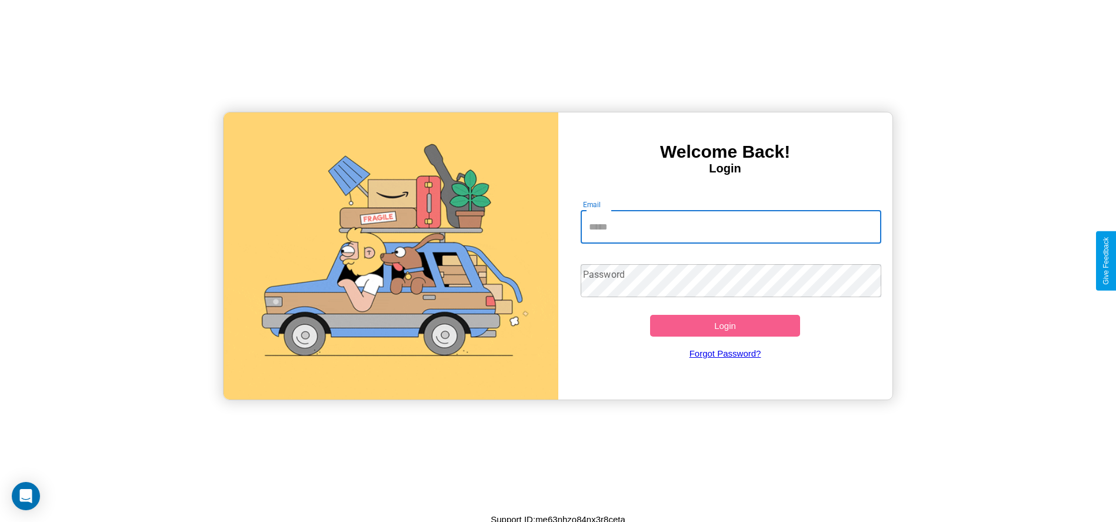
click at [730, 226] on input "Email" at bounding box center [731, 227] width 301 height 33
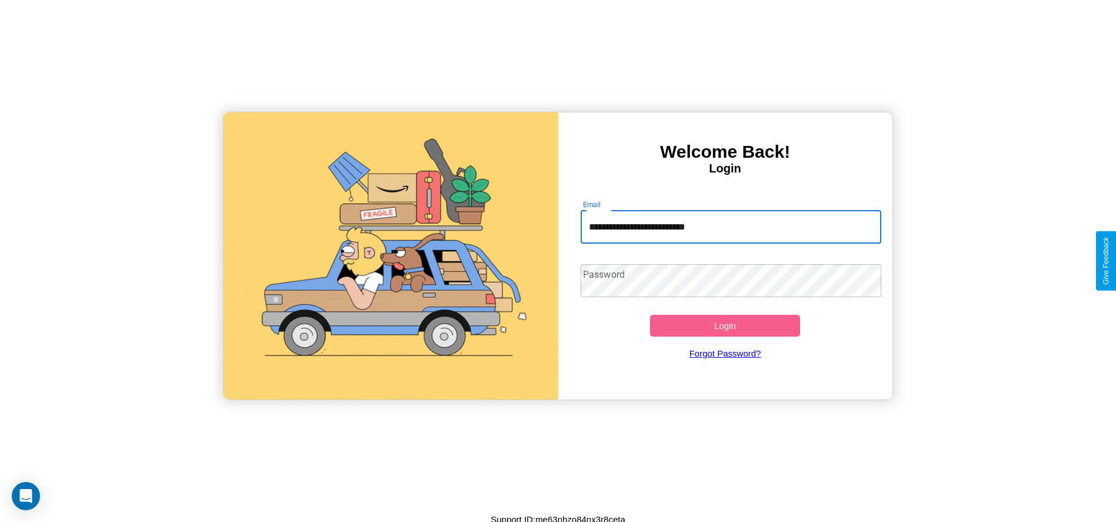
type input "**********"
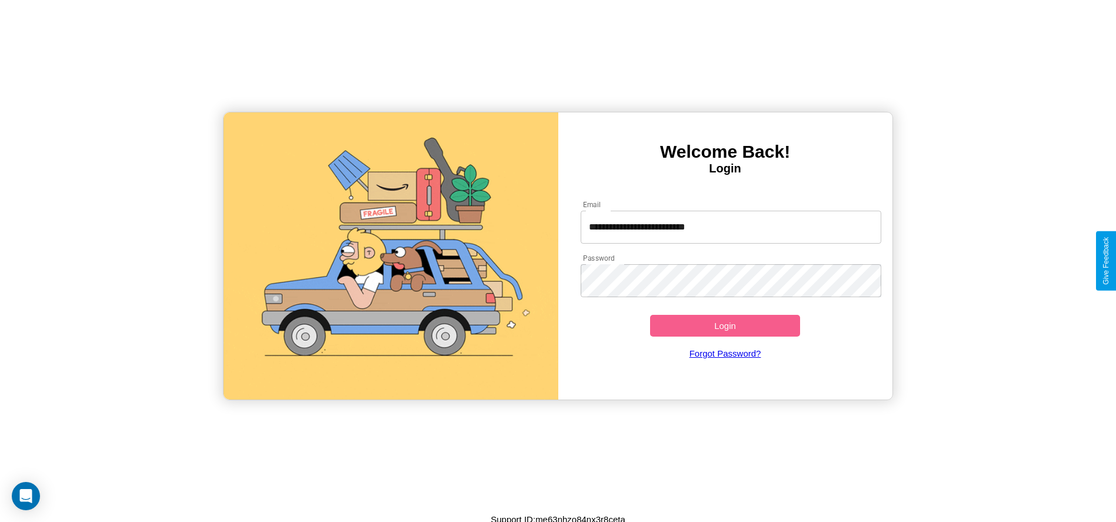
click at [725, 325] on button "Login" at bounding box center [725, 326] width 151 height 22
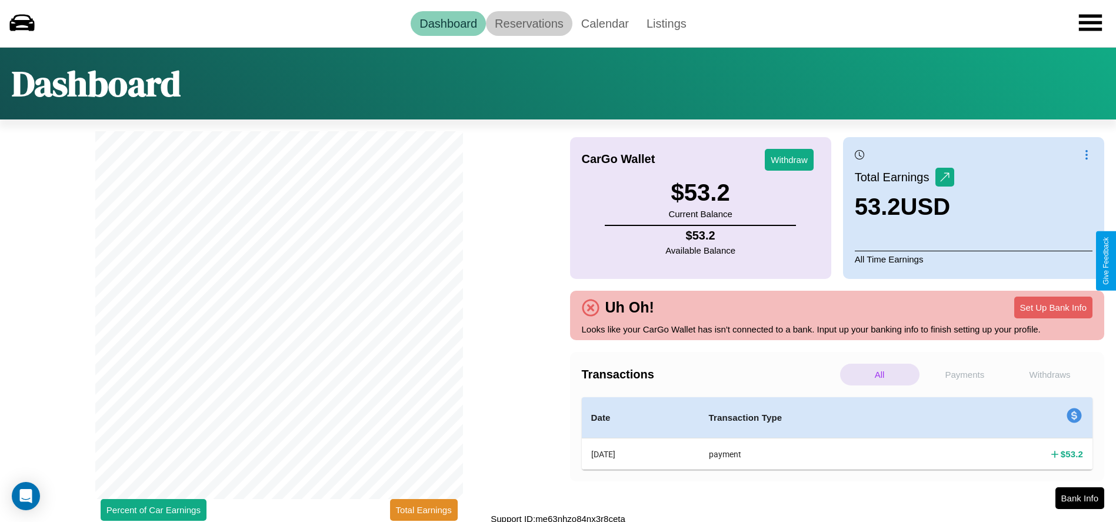
click at [529, 23] on link "Reservations" at bounding box center [529, 23] width 86 height 25
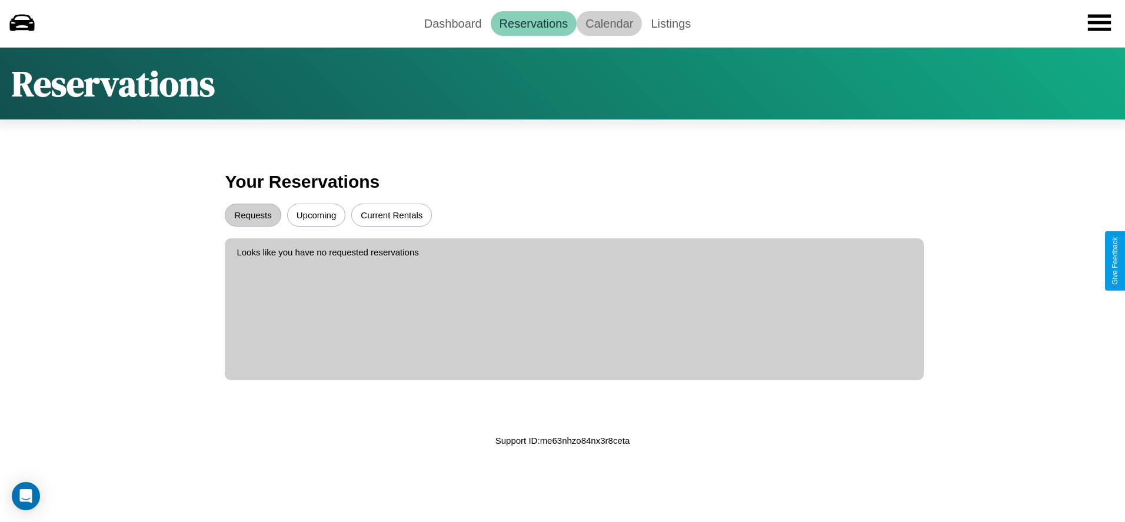
click at [609, 23] on link "Calendar" at bounding box center [608, 23] width 65 height 25
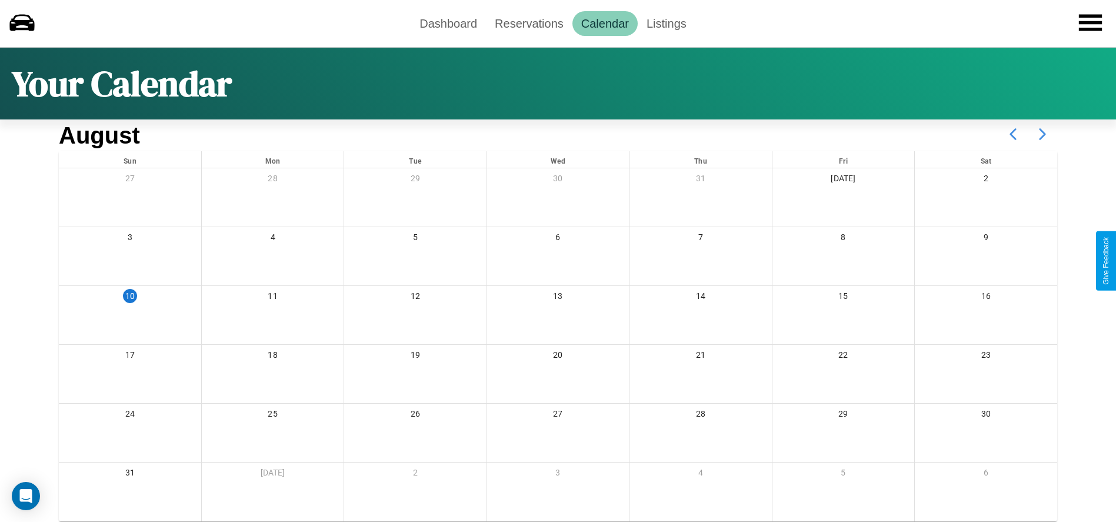
click at [1042, 134] on icon at bounding box center [1042, 133] width 29 height 29
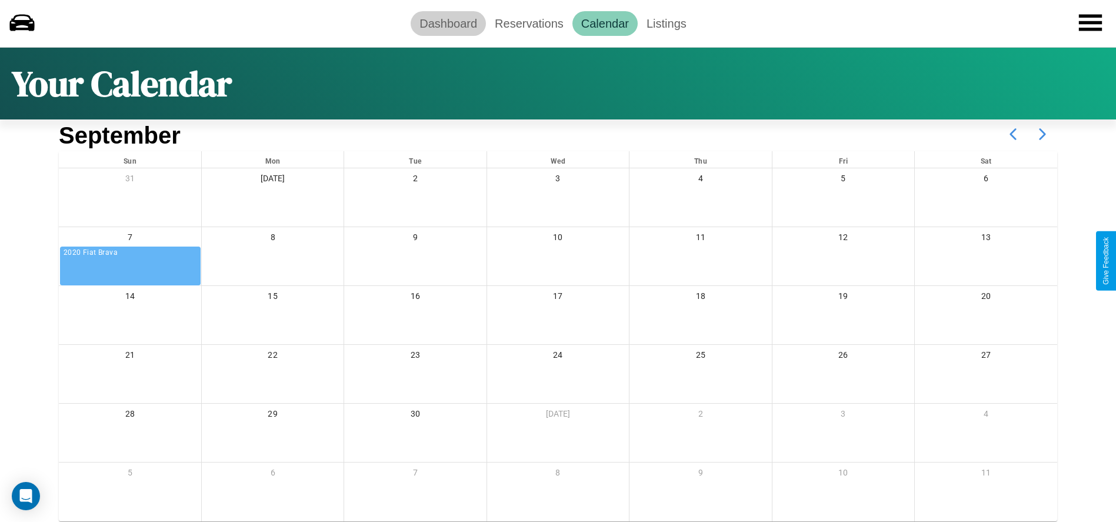
click at [448, 23] on link "Dashboard" at bounding box center [448, 23] width 75 height 25
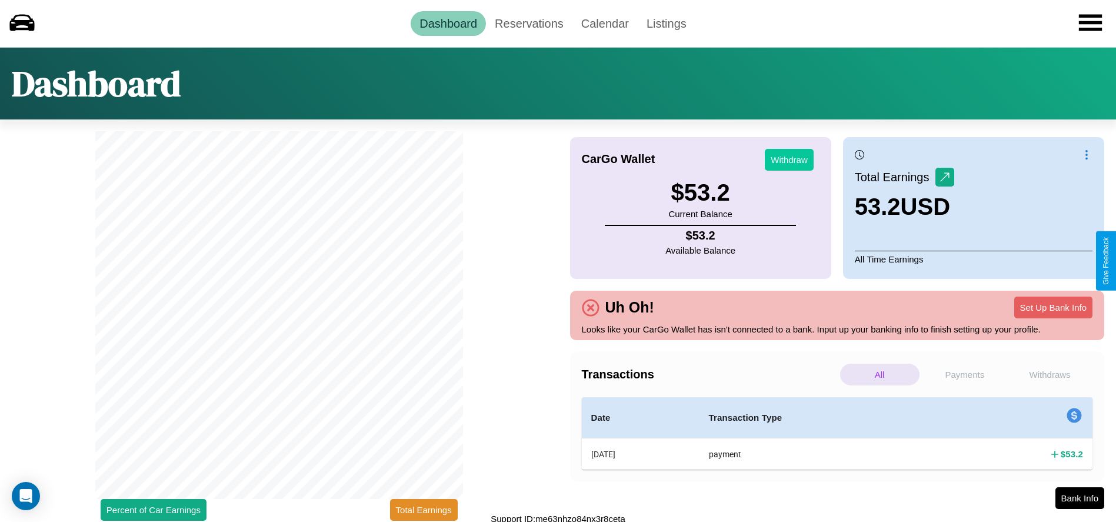
click at [789, 159] on button "Withdraw" at bounding box center [789, 160] width 49 height 22
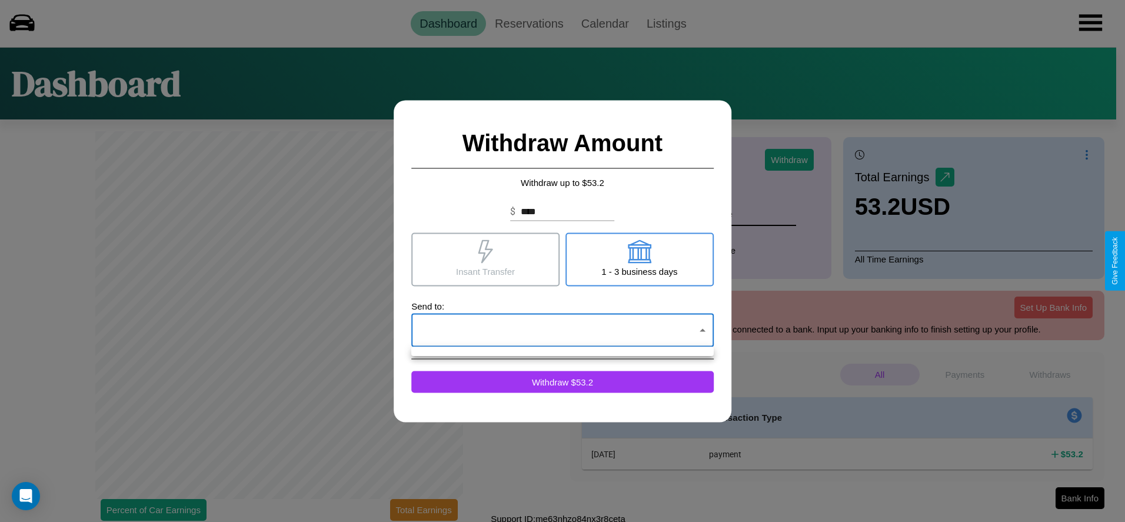
click at [562, 330] on div at bounding box center [562, 261] width 1125 height 522
click div at bounding box center [562, 261] width 1125 height 522
